Goal: Information Seeking & Learning: Find specific page/section

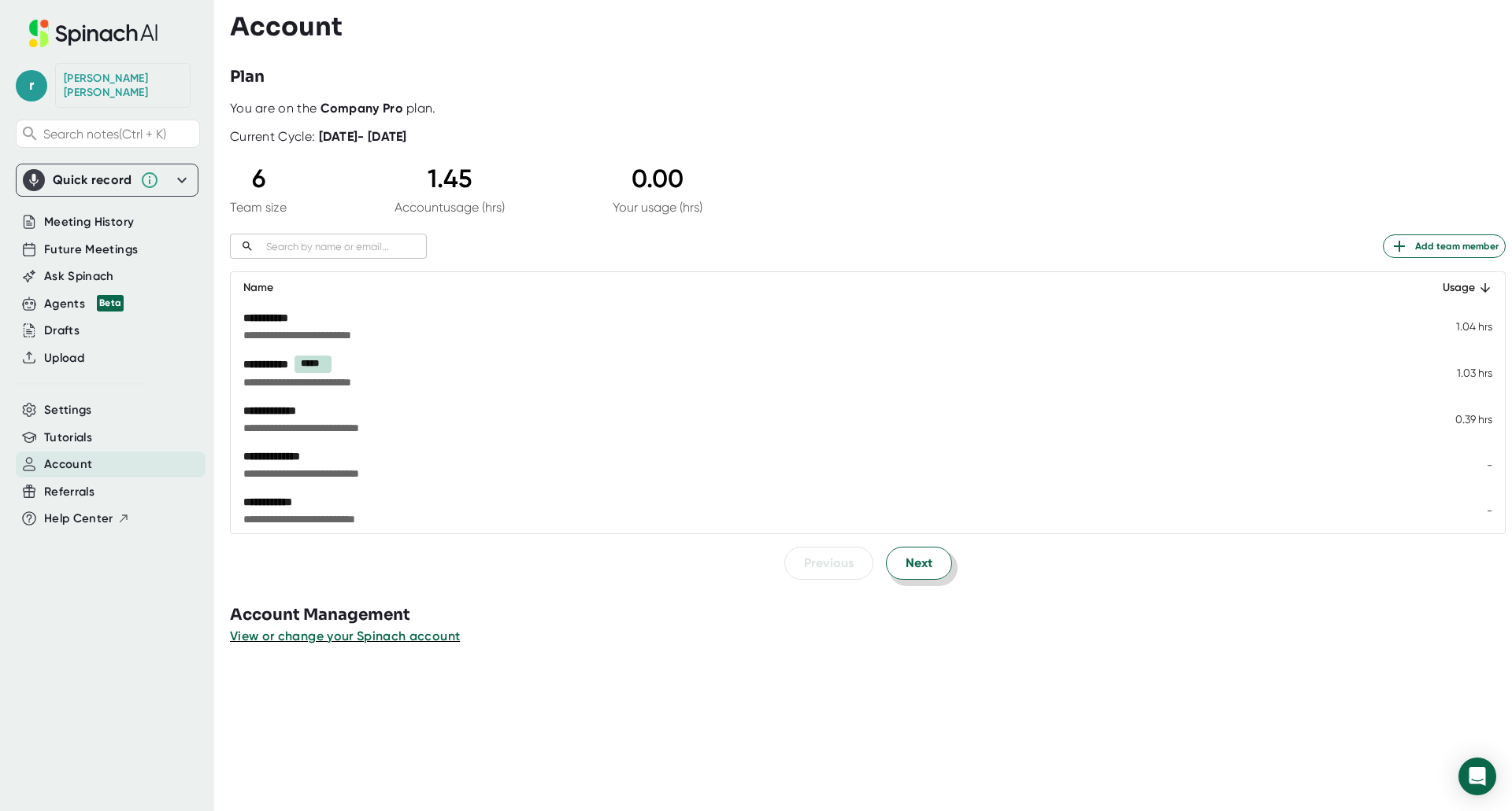
click at [928, 566] on button "Next" at bounding box center [918, 563] width 66 height 33
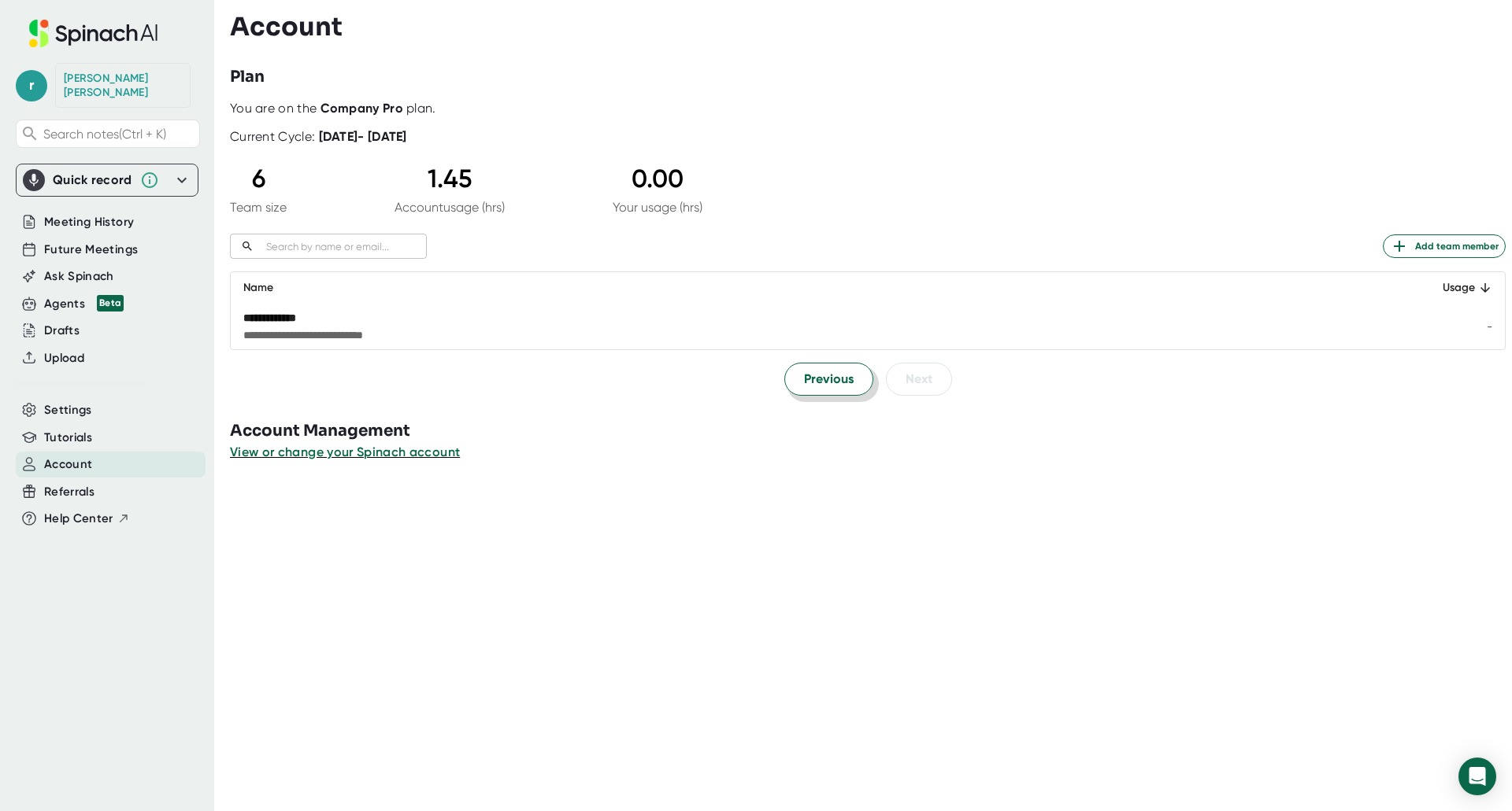
click at [841, 377] on span "Previous" at bounding box center [829, 379] width 50 height 19
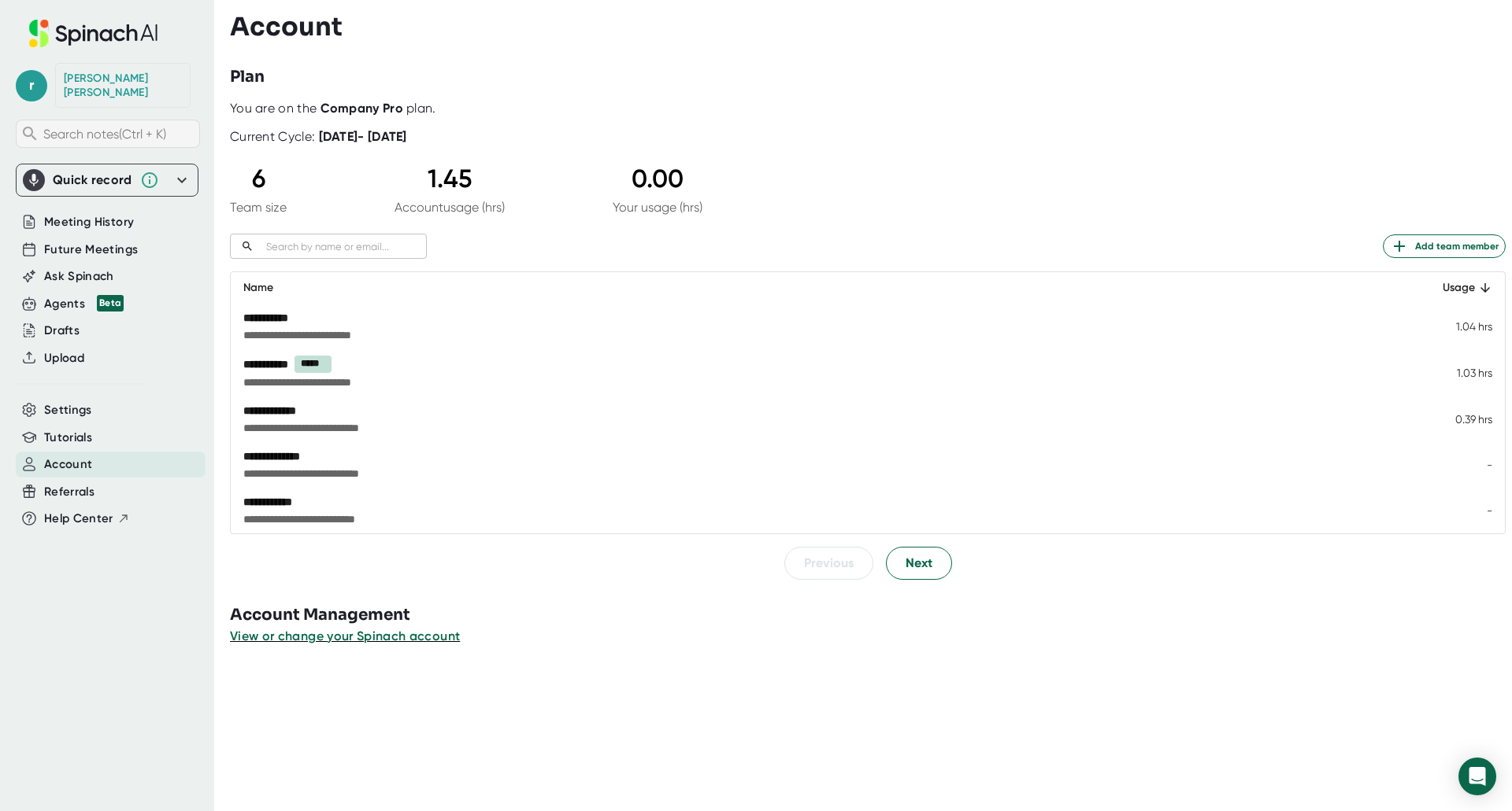
click at [89, 126] on span "Search notes (Ctrl + K)" at bounding box center [104, 134] width 123 height 15
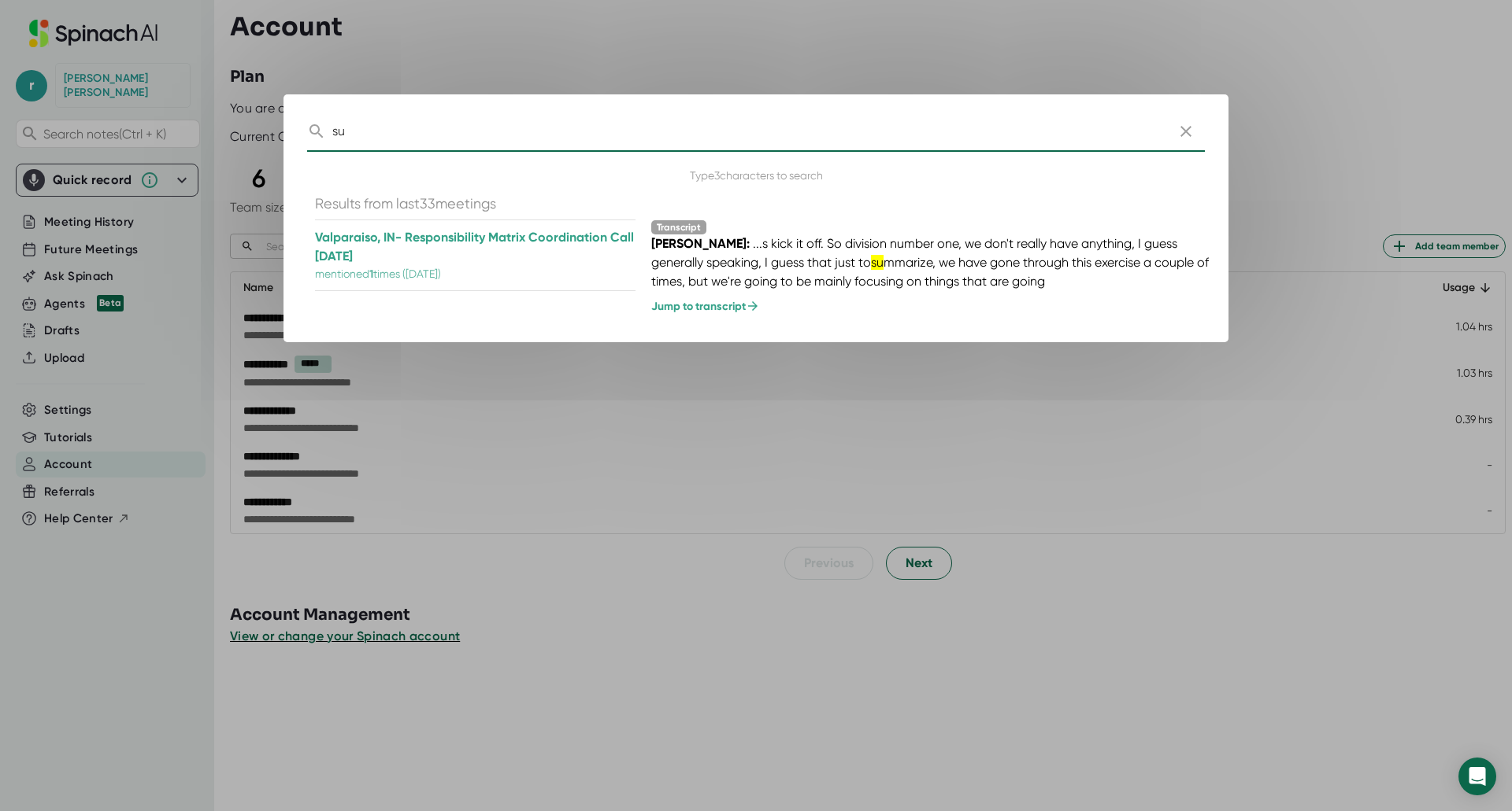
type input "s"
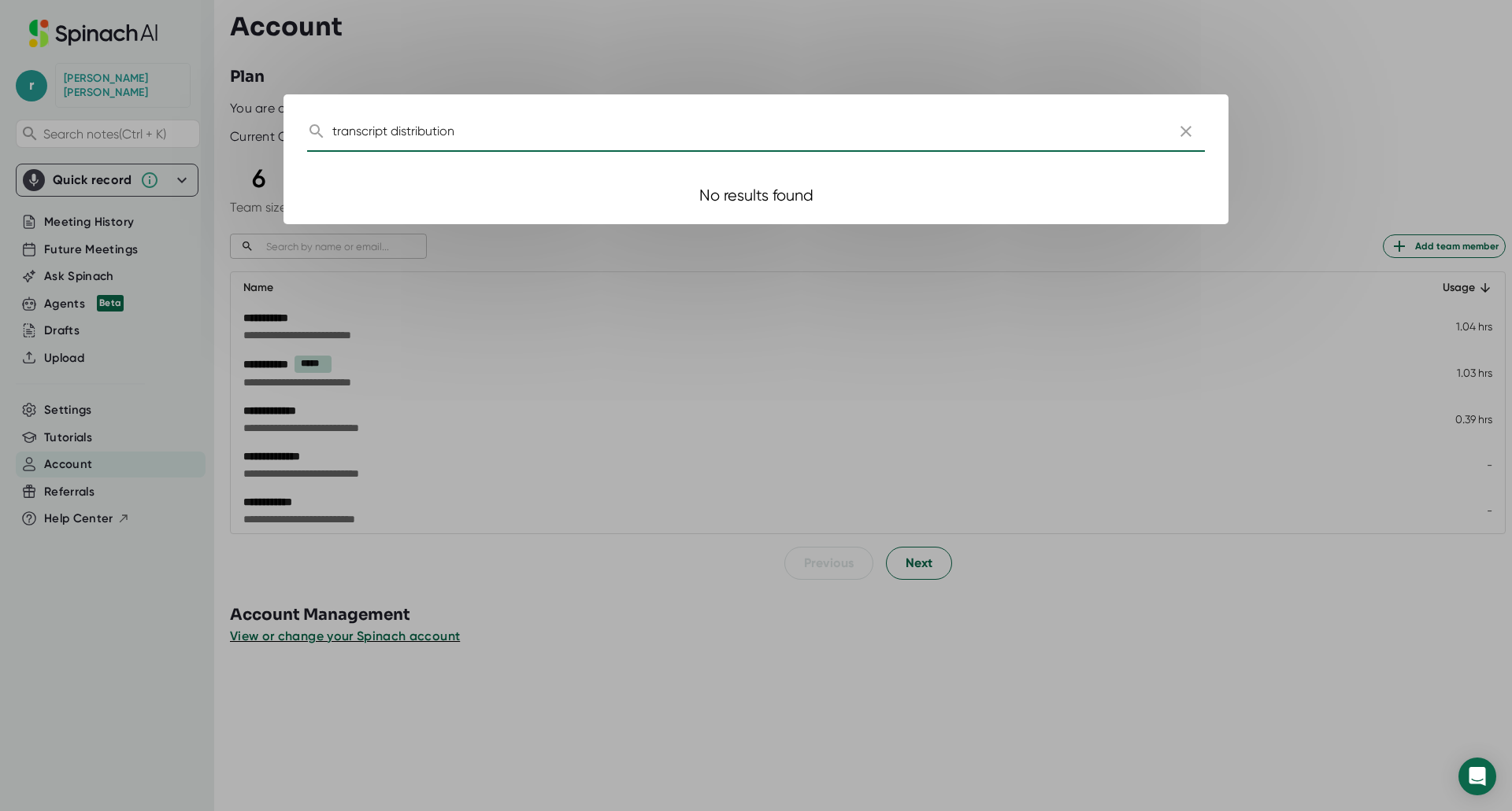
type input "transcript distribution"
click at [1188, 130] on icon "button" at bounding box center [1185, 131] width 19 height 19
